Goal: Check status: Check status

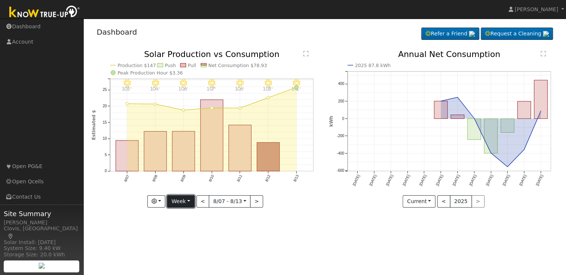
click at [193, 201] on button "Week" at bounding box center [180, 201] width 27 height 13
click at [188, 213] on link "Day" at bounding box center [193, 216] width 52 height 10
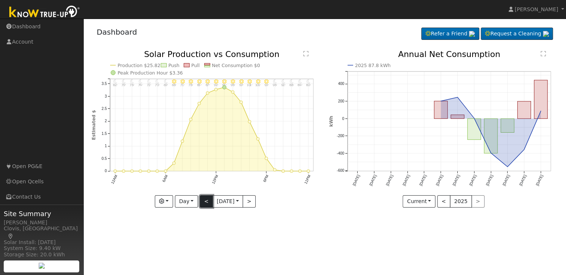
click at [200, 200] on button "<" at bounding box center [206, 201] width 13 height 13
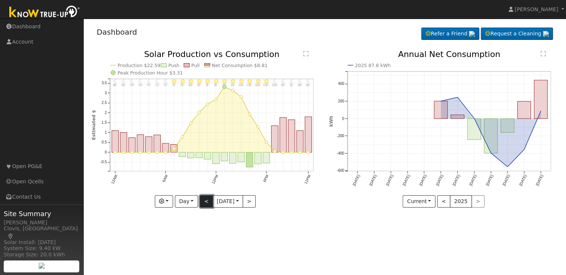
click at [200, 200] on button "<" at bounding box center [206, 201] width 13 height 13
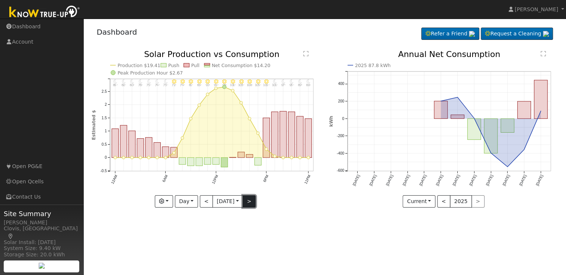
click at [249, 200] on button ">" at bounding box center [249, 201] width 13 height 13
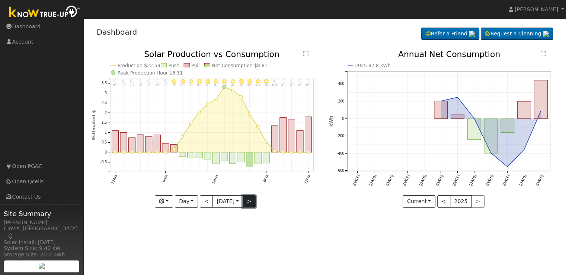
click at [249, 200] on button ">" at bounding box center [249, 201] width 13 height 13
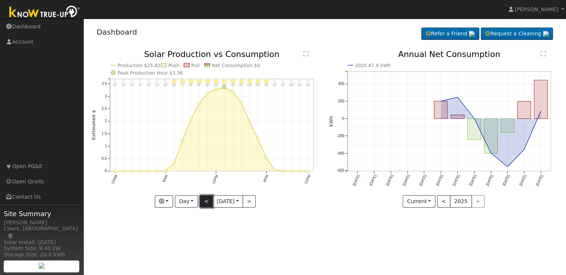
click at [200, 200] on button "<" at bounding box center [206, 201] width 13 height 13
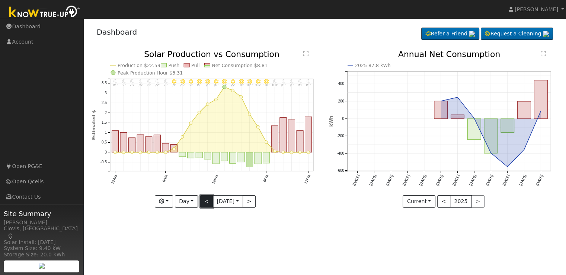
click at [200, 200] on button "<" at bounding box center [206, 201] width 13 height 13
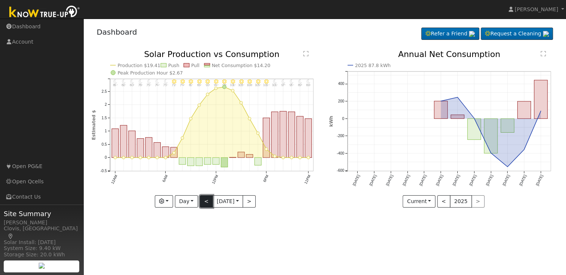
click at [200, 200] on button "<" at bounding box center [206, 201] width 13 height 13
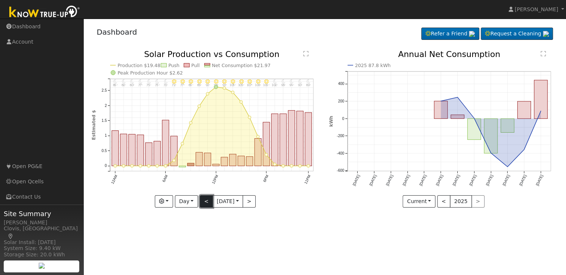
click at [200, 200] on button "<" at bounding box center [206, 201] width 13 height 13
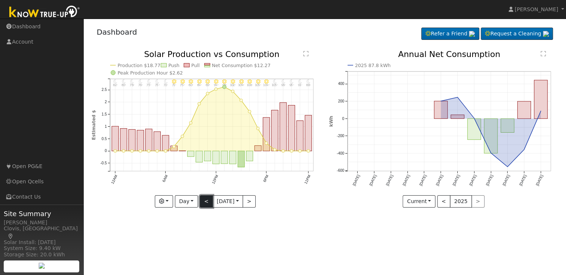
click at [200, 200] on button "<" at bounding box center [206, 201] width 13 height 13
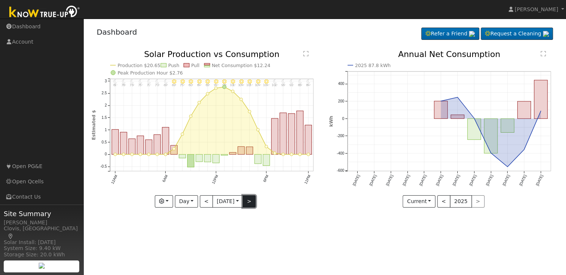
click at [247, 200] on button ">" at bounding box center [249, 201] width 13 height 13
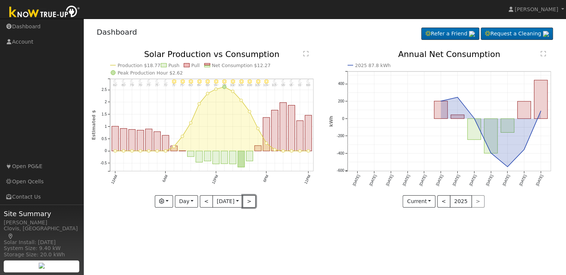
click at [247, 200] on button ">" at bounding box center [249, 201] width 13 height 13
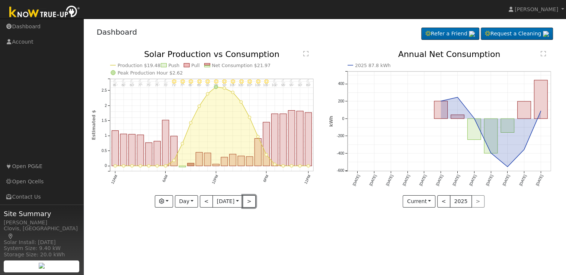
click at [247, 200] on button ">" at bounding box center [249, 201] width 13 height 13
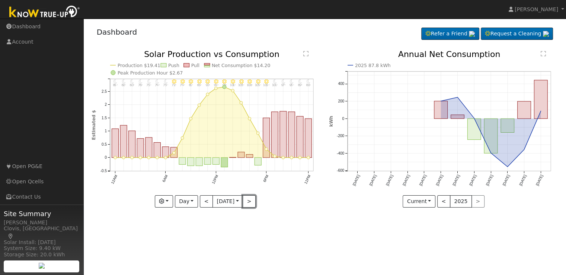
click at [247, 200] on button ">" at bounding box center [249, 201] width 13 height 13
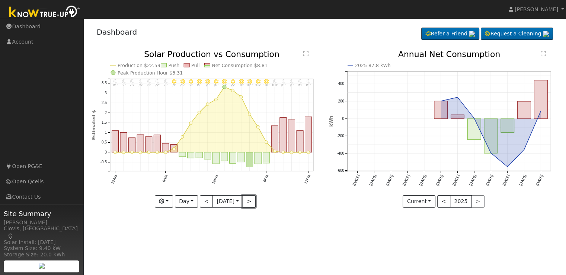
click at [248, 200] on button ">" at bounding box center [249, 201] width 13 height 13
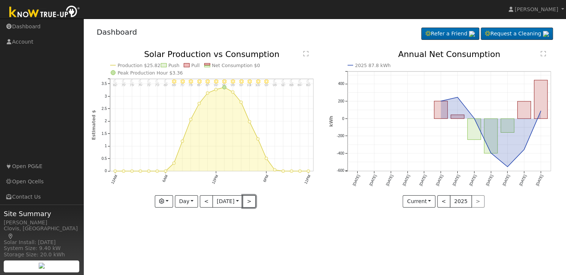
click at [248, 200] on button ">" at bounding box center [249, 201] width 13 height 13
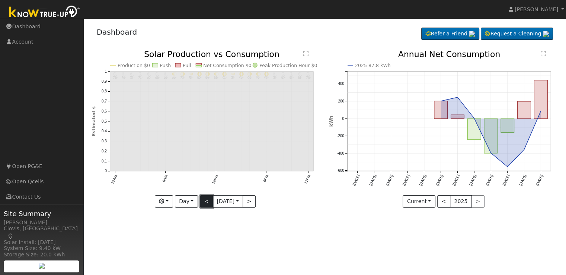
click at [205, 200] on button "<" at bounding box center [206, 201] width 13 height 13
type input "[DATE]"
